Goal: Navigation & Orientation: Find specific page/section

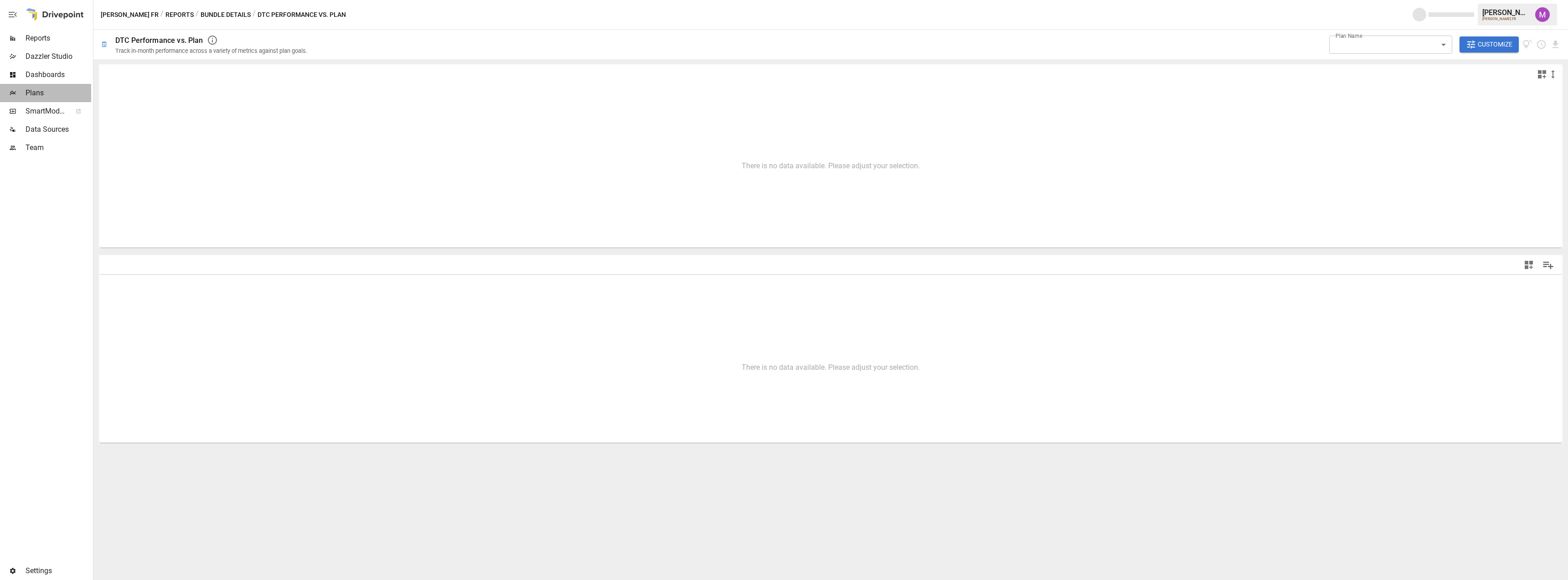
click at [38, 94] on span "Plans" at bounding box center [58, 93] width 66 height 11
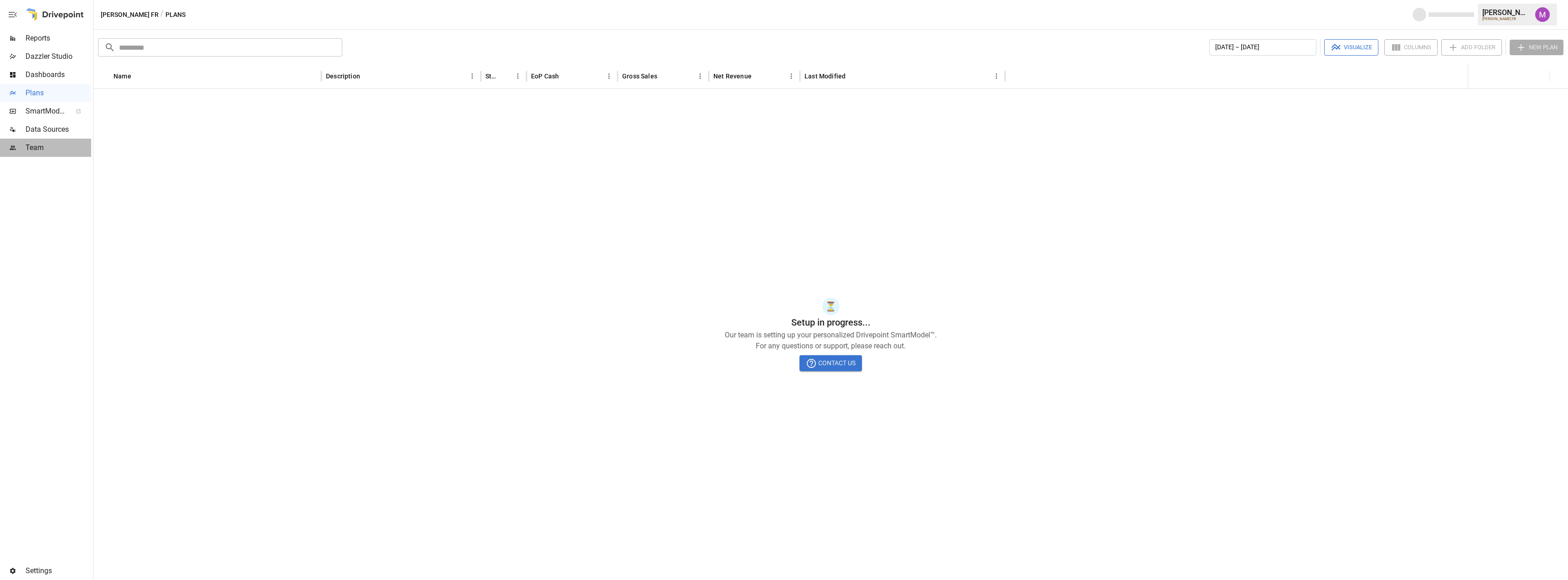
click at [34, 155] on div "Team" at bounding box center [45, 148] width 91 height 18
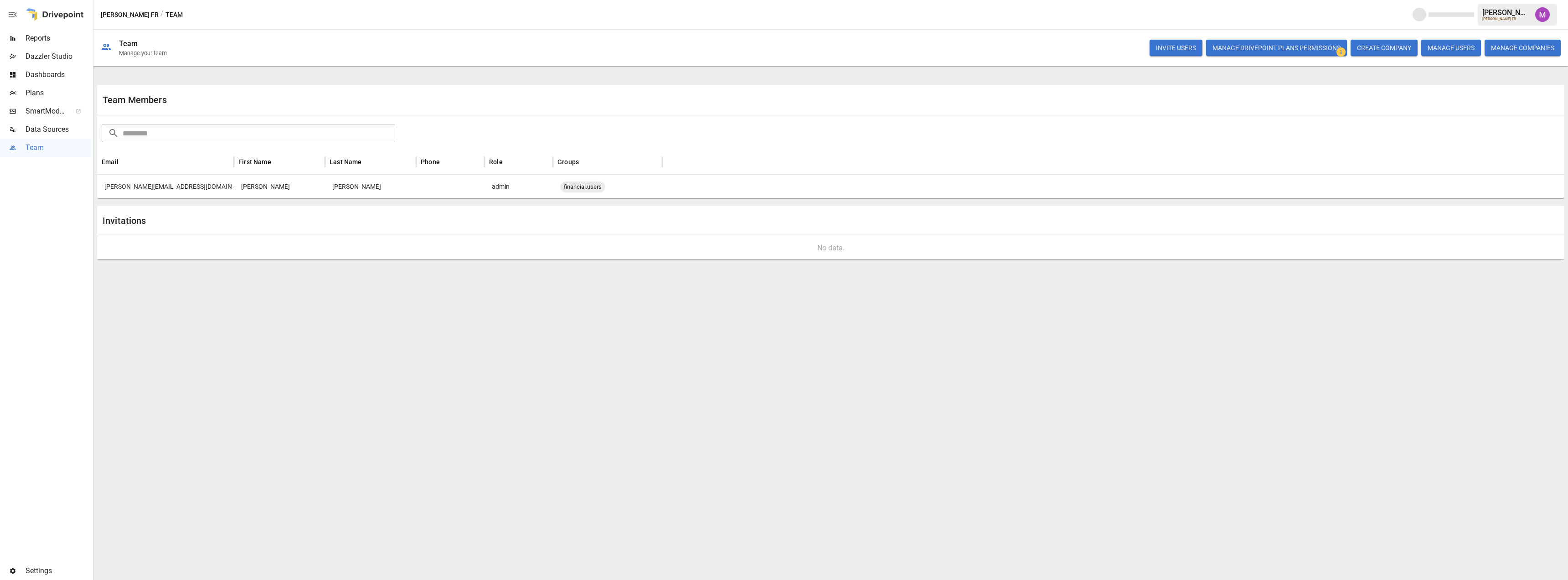
click at [60, 572] on span "Settings" at bounding box center [58, 571] width 66 height 11
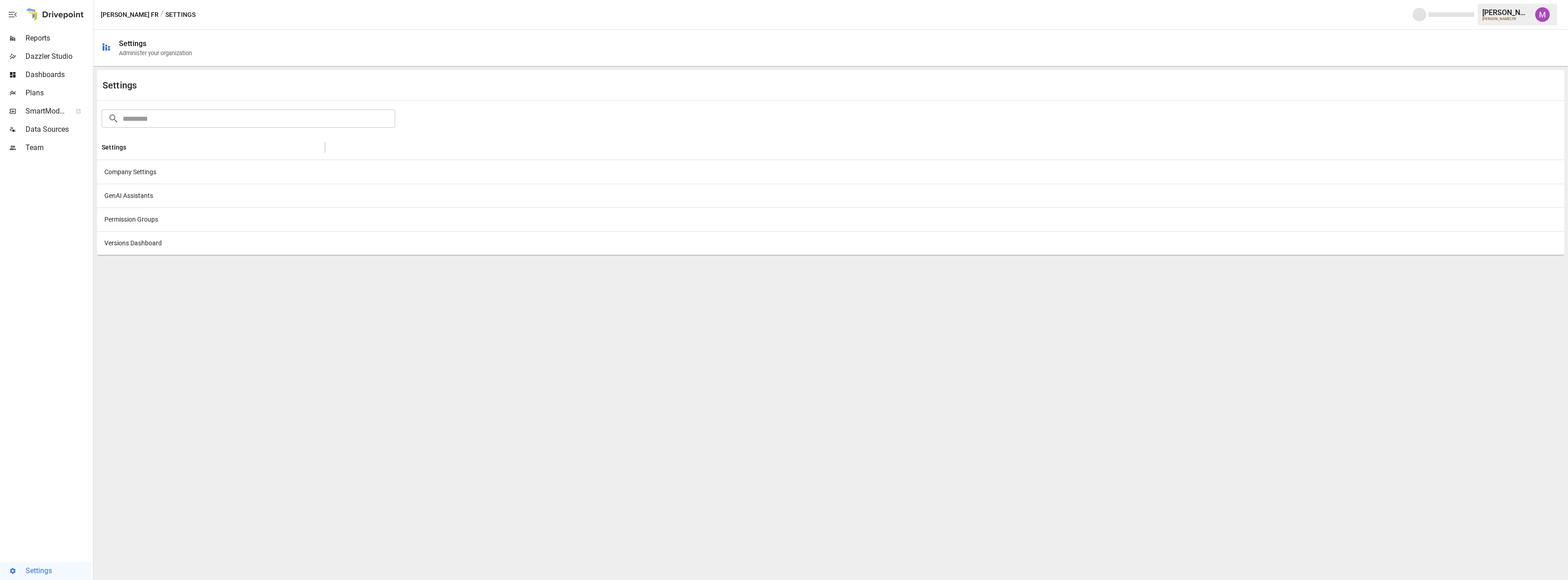
click at [126, 175] on div "Company Settings" at bounding box center [211, 172] width 228 height 24
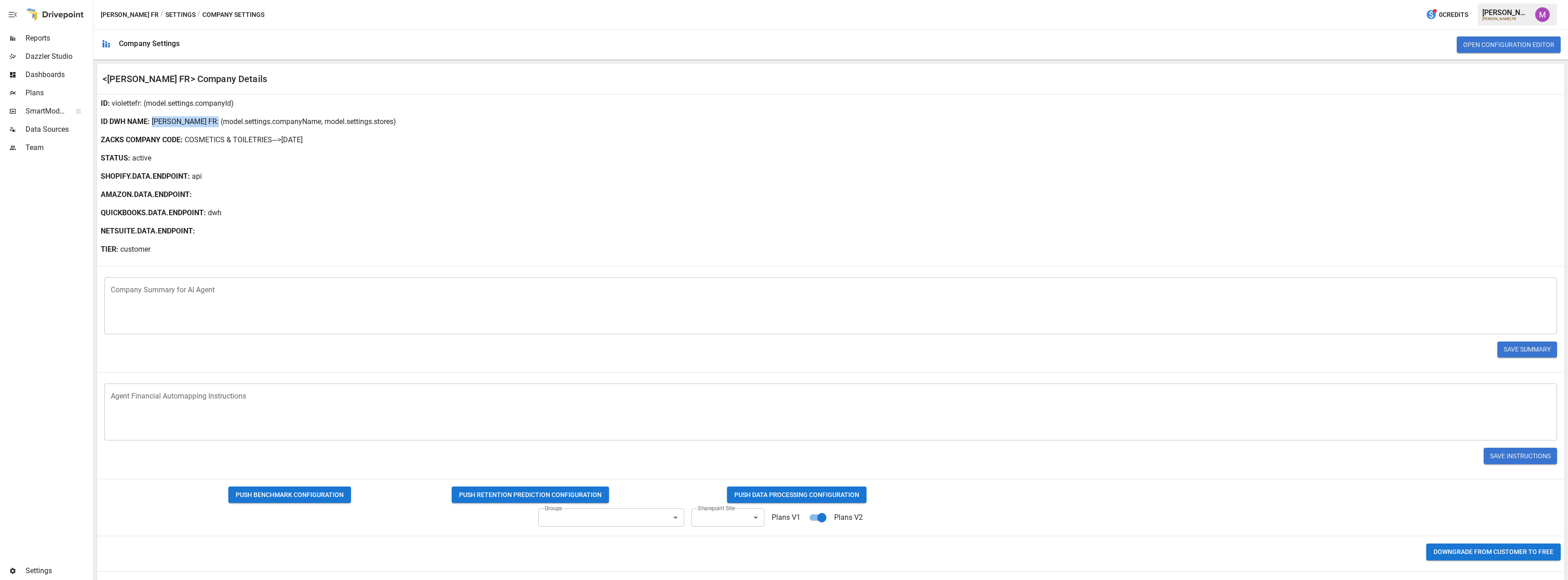
drag, startPoint x: 153, startPoint y: 123, endPoint x: 195, endPoint y: 124, distance: 42.0
click at [195, 124] on div "ID DWH NAME : [PERSON_NAME] FR : (model.settings.companyName, model.settings.st…" at bounding box center [831, 121] width 1468 height 18
copy p "[PERSON_NAME] FR"
